Goal: Information Seeking & Learning: Learn about a topic

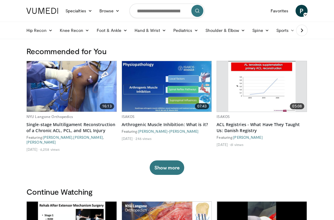
click at [284, 31] on link "Sports" at bounding box center [286, 30] width 26 height 12
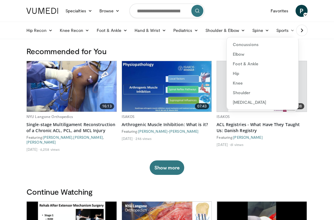
click at [245, 55] on link "Elbow" at bounding box center [262, 54] width 71 height 10
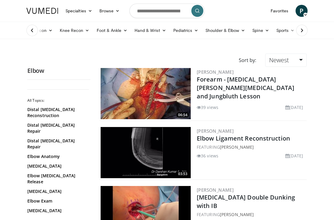
click at [286, 34] on link "Sports" at bounding box center [286, 30] width 26 height 12
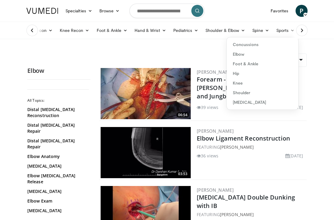
click at [250, 59] on link "Foot & Ankle" at bounding box center [262, 64] width 71 height 10
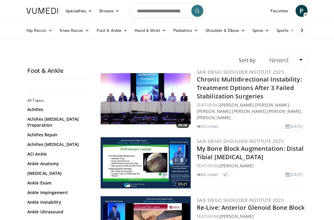
click at [288, 33] on link "Sports" at bounding box center [286, 30] width 26 height 12
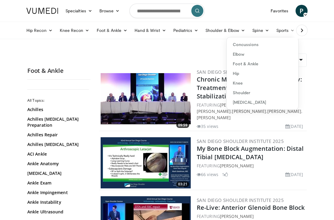
click at [262, 56] on link "Elbow" at bounding box center [262, 54] width 71 height 10
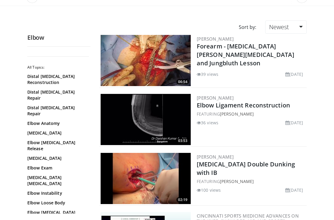
scroll to position [34, 0]
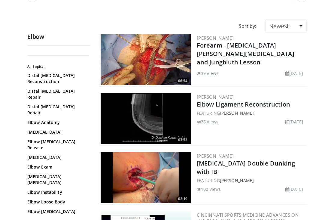
click at [32, 173] on link "[MEDICAL_DATA] [MEDICAL_DATA]" at bounding box center [57, 179] width 60 height 12
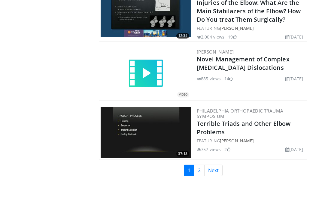
scroll to position [1482, 0]
click at [218, 164] on link "Next" at bounding box center [213, 169] width 18 height 11
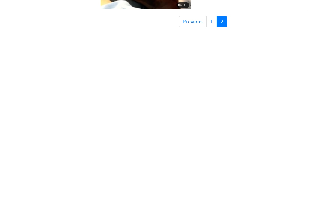
scroll to position [1307, 0]
